Goal: Information Seeking & Learning: Learn about a topic

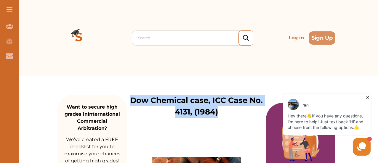
drag, startPoint x: 131, startPoint y: 102, endPoint x: 228, endPoint y: 111, distance: 97.4
click at [228, 111] on p "Dow Chemical case, ICC Case No. 4131, (1984)" at bounding box center [196, 106] width 139 height 23
copy p "Dow Chemical case, ICC Case No. 4131, (1984)"
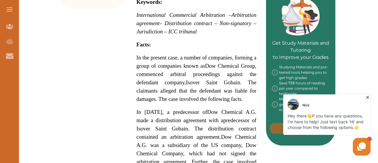
scroll to position [284, 0]
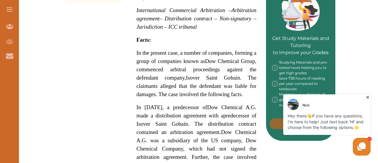
drag, startPoint x: 233, startPoint y: 116, endPoint x: 206, endPoint y: 115, distance: 26.4
click at [206, 115] on span "In [DATE], a predecessor of Dow Chemical A.G. made a distribution agreement wit…" at bounding box center [197, 153] width 120 height 98
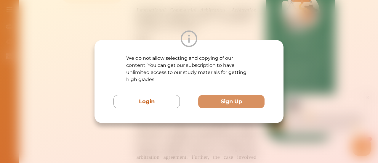
drag, startPoint x: 206, startPoint y: 115, endPoint x: 187, endPoint y: 109, distance: 20.7
click at [187, 109] on div "We do not allow selecting and copying of our content. You can get our subscript…" at bounding box center [189, 81] width 189 height 83
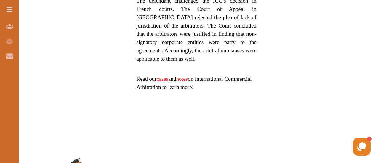
scroll to position [797, 0]
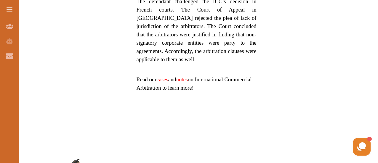
click at [165, 77] on link "cases" at bounding box center [163, 80] width 12 height 6
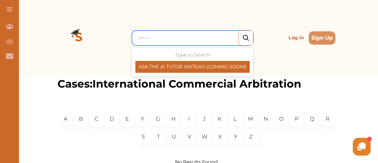
click at [189, 36] on div at bounding box center [194, 38] width 112 height 8
paste input "Dow Chemical v. Isover-Saint- Gobain, ICC Award No. 4131, YCA 1984, at 131 et s…"
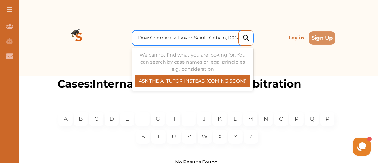
scroll to position [0, 74]
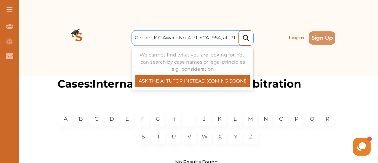
drag, startPoint x: 154, startPoint y: 36, endPoint x: 289, endPoint y: 57, distance: 136.7
click at [289, 57] on div "Use Up and Down to choose options, press Enter to select the currently focused …" at bounding box center [197, 38] width 278 height 76
type input "Dow Chemical v. Isover-Saint- Gobain,"
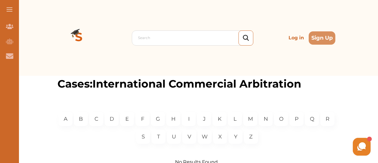
click at [246, 37] on img at bounding box center [246, 38] width 6 height 6
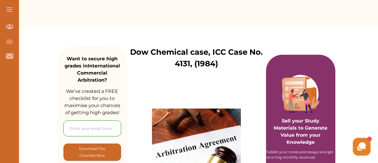
scroll to position [48, 0]
